Goal: Find specific page/section: Find specific page/section

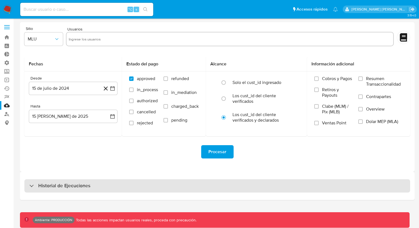
click at [239, 183] on div "Historial de Ejecuciones" at bounding box center [217, 185] width 386 height 13
select select "10"
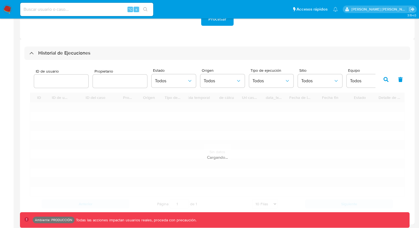
scroll to position [185, 0]
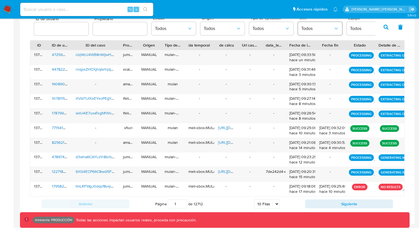
click at [325, 29] on span "Todos" at bounding box center [317, 29] width 32 height 6
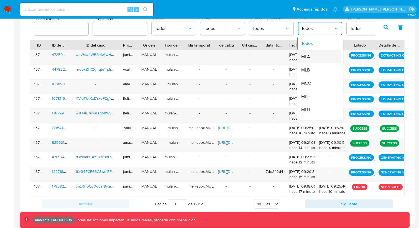
click at [312, 55] on div "MLA" at bounding box center [317, 56] width 32 height 13
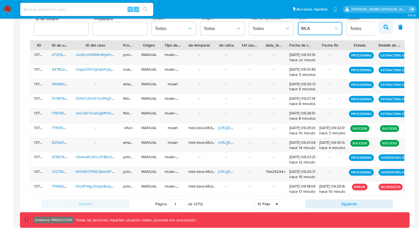
click at [390, 27] on button "button" at bounding box center [386, 27] width 14 height 13
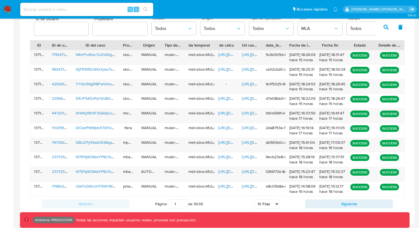
click at [401, 29] on icon "button" at bounding box center [401, 27] width 4 height 5
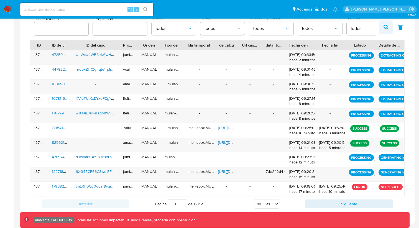
click at [386, 28] on icon "button" at bounding box center [386, 27] width 5 height 5
click at [385, 32] on button "button" at bounding box center [386, 27] width 14 height 13
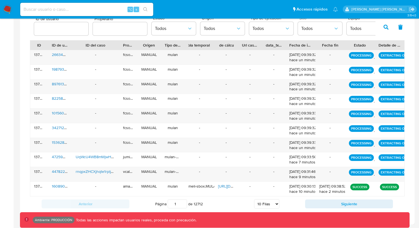
click at [335, 198] on div "Anterior Página 1 de 12712 5 [PERSON_NAME] 10 [PERSON_NAME] 20 [PERSON_NAME] 25…" at bounding box center [217, 204] width 375 height 15
click at [335, 201] on button "Siguiente" at bounding box center [349, 204] width 88 height 9
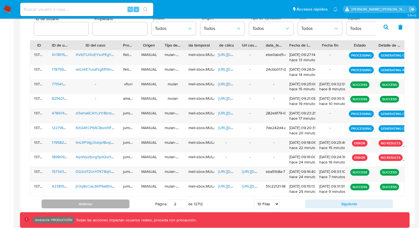
click at [94, 205] on button "Anterior" at bounding box center [86, 204] width 88 height 9
type input "1"
